Goal: Task Accomplishment & Management: Manage account settings

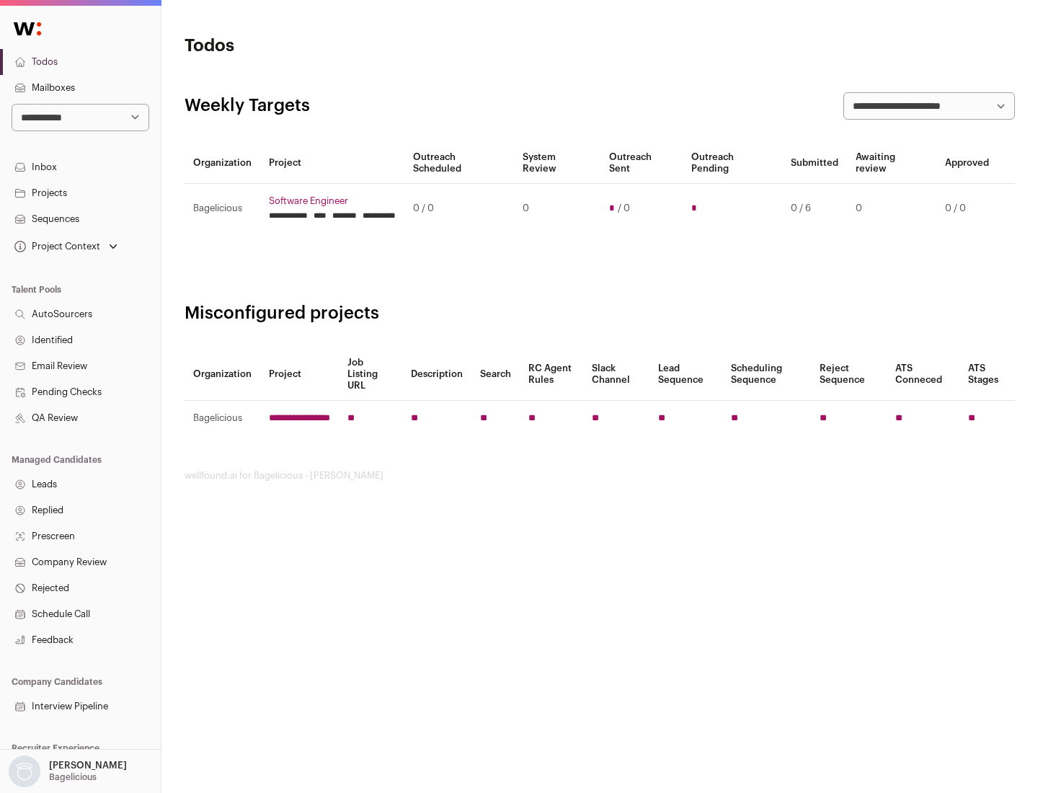
click at [80, 192] on link "Projects" at bounding box center [80, 193] width 161 height 26
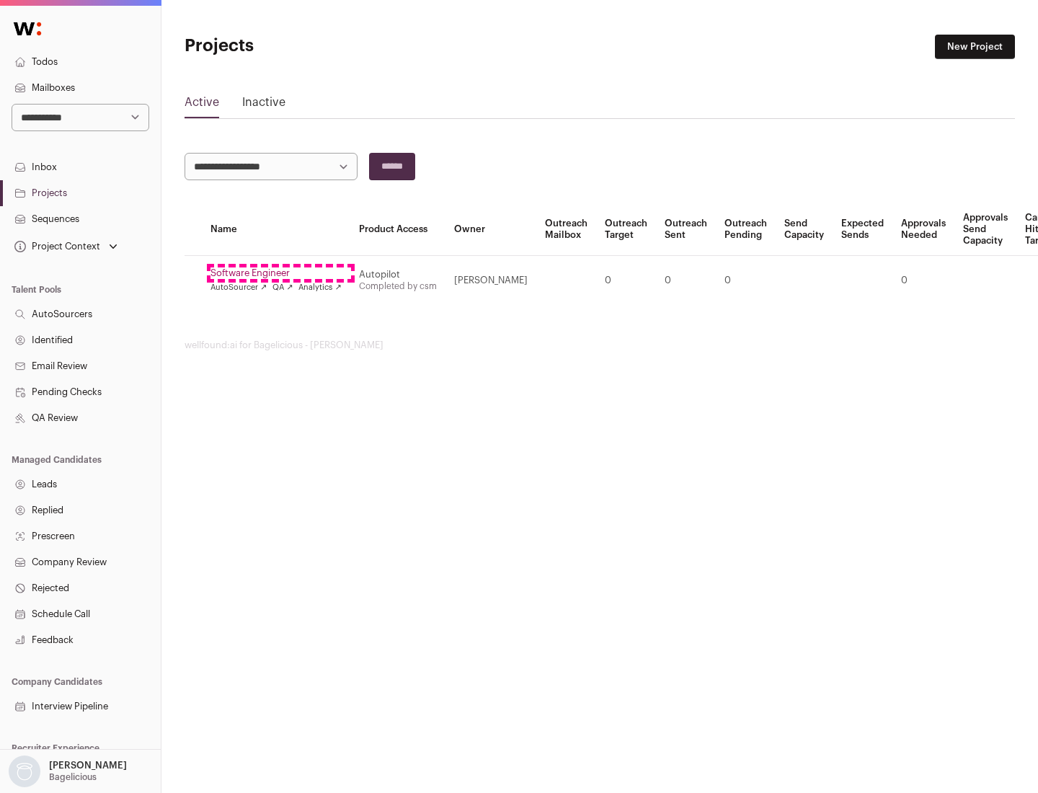
click at [280, 273] on link "Software Engineer" at bounding box center [275, 273] width 131 height 12
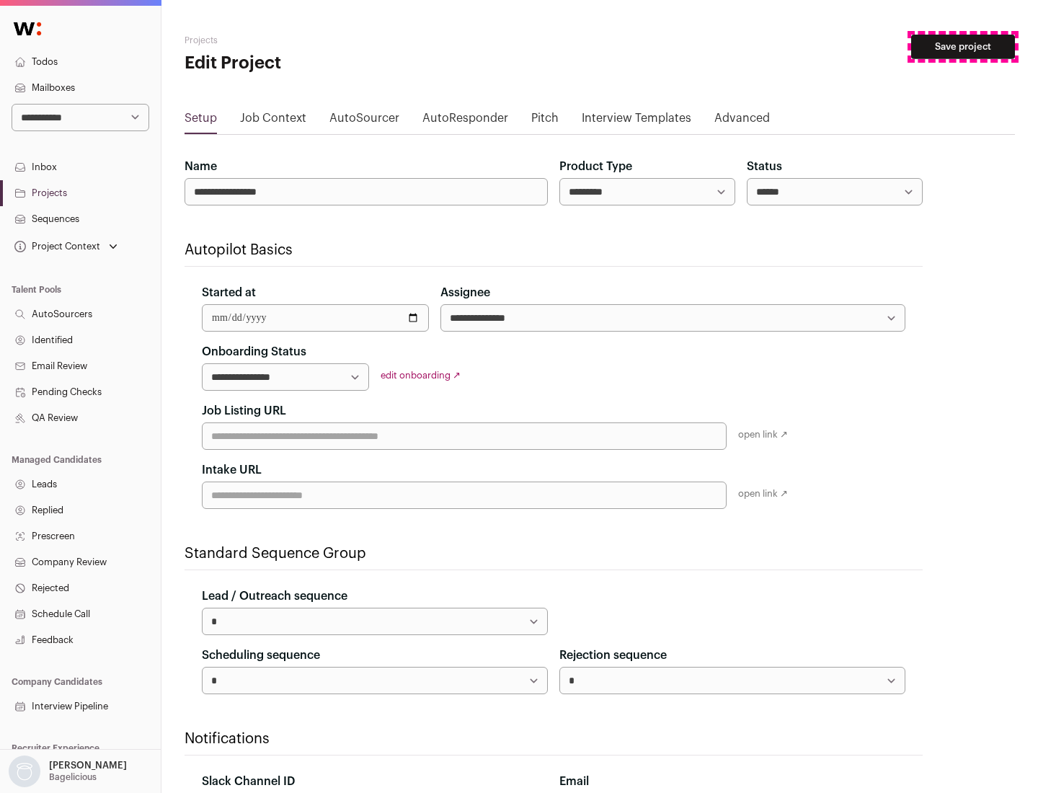
click at [963, 47] on button "Save project" at bounding box center [963, 47] width 104 height 25
